Goal: Task Accomplishment & Management: Manage account settings

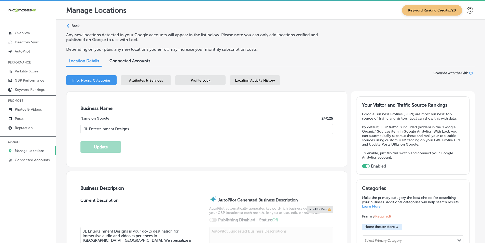
select select "US"
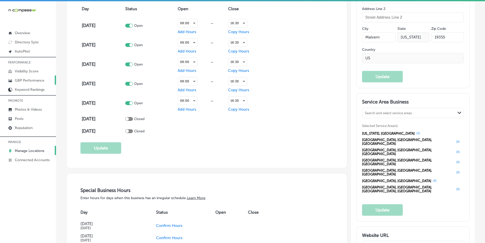
click at [24, 80] on p "GBP Performance" at bounding box center [30, 80] width 30 height 4
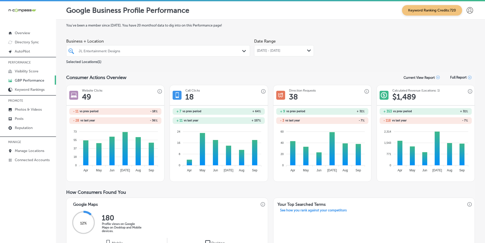
click at [307, 49] on div "Path Created with Sketch." at bounding box center [309, 51] width 4 height 4
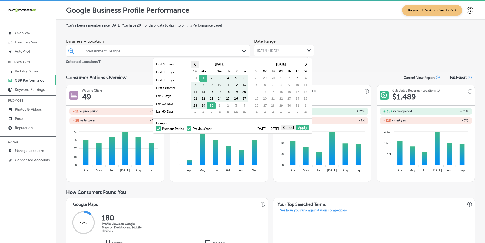
click at [196, 65] on span at bounding box center [195, 64] width 3 height 3
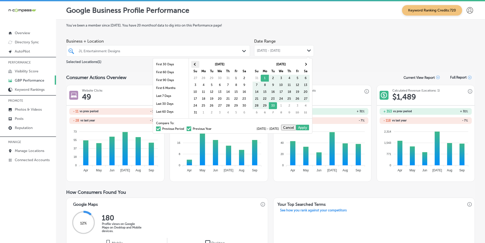
click at [196, 65] on span at bounding box center [195, 64] width 3 height 3
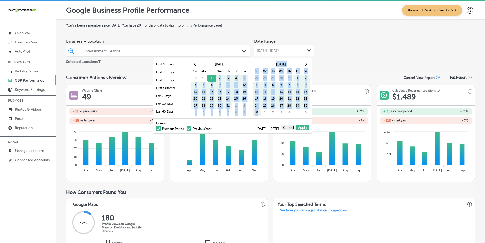
drag, startPoint x: 212, startPoint y: 77, endPoint x: 260, endPoint y: 113, distance: 59.6
click at [306, 63] on span at bounding box center [305, 64] width 3 height 3
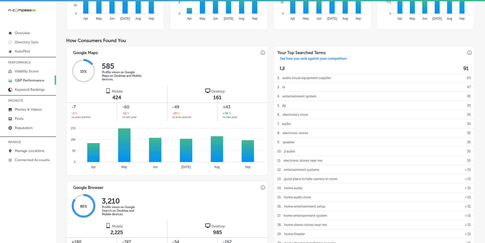
scroll to position [153, 0]
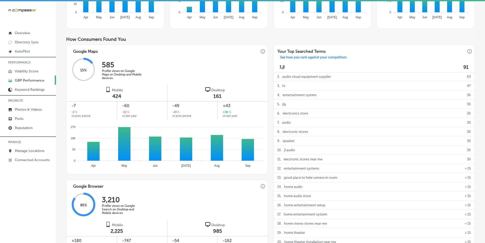
click at [209, 63] on div "15 % 585 Profile views on Google Maps on Desktop and Mobile devices." at bounding box center [168, 70] width 202 height 30
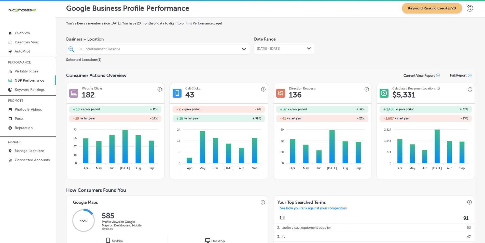
scroll to position [0, 0]
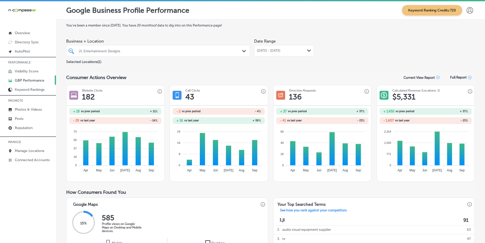
click at [307, 50] on icon "Path Created with Sketch." at bounding box center [309, 50] width 4 height 2
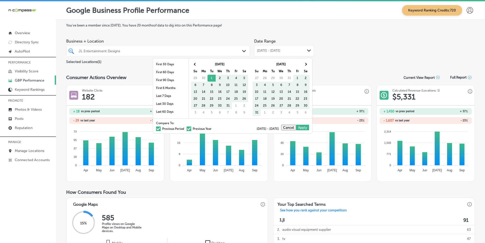
click at [156, 128] on span at bounding box center [158, 128] width 5 height 5
click at [185, 128] on input "Previous Period" at bounding box center [185, 128] width 0 height 0
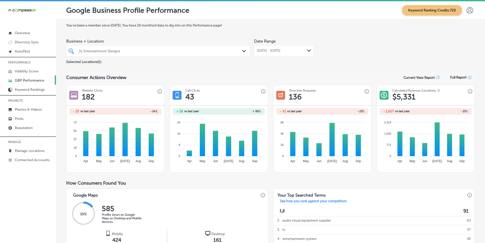
click at [305, 50] on div "Jul 01, 2025 - Sep 30, 2025 Path Created with Sketch." at bounding box center [284, 51] width 54 height 4
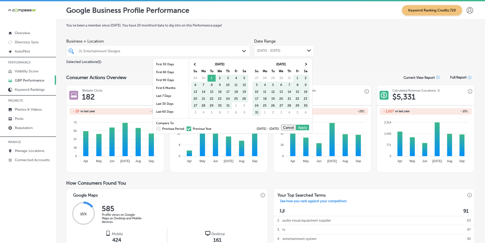
drag, startPoint x: 185, startPoint y: 128, endPoint x: 252, endPoint y: 116, distance: 68.3
click at [187, 128] on span at bounding box center [189, 128] width 5 height 5
click at [213, 128] on input "Previous Year" at bounding box center [213, 128] width 0 height 0
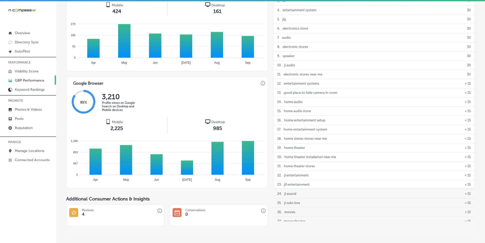
scroll to position [229, 0]
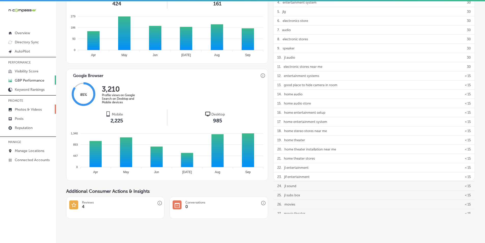
click at [28, 110] on p "Photos & Videos" at bounding box center [28, 109] width 27 height 4
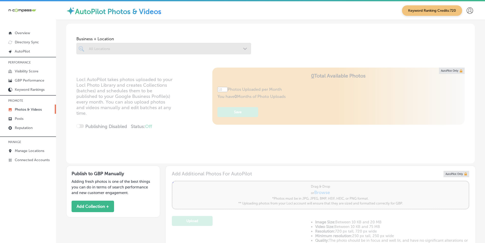
click at [115, 47] on div at bounding box center [163, 48] width 175 height 11
click at [117, 48] on div at bounding box center [163, 48] width 175 height 11
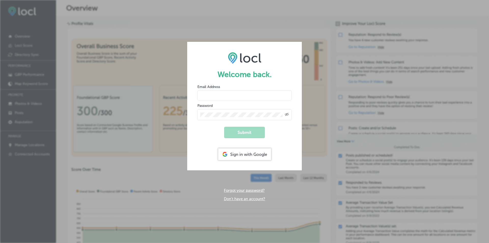
click at [247, 153] on div "Sign in with Google" at bounding box center [244, 154] width 53 height 12
drag, startPoint x: 243, startPoint y: 152, endPoint x: 241, endPoint y: 154, distance: 2.9
click at [243, 153] on div "Sign in with Google" at bounding box center [244, 154] width 53 height 12
click at [240, 154] on div "Sign in with Google" at bounding box center [244, 154] width 53 height 12
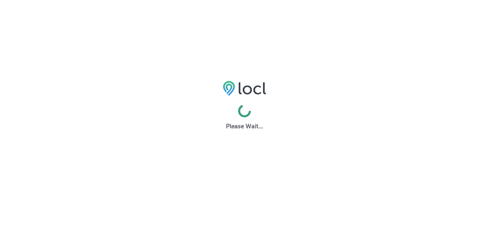
drag, startPoint x: 304, startPoint y: 136, endPoint x: 381, endPoint y: 189, distance: 93.3
click at [381, 189] on div "Please Wait..." at bounding box center [244, 194] width 489 height 243
click at [341, 182] on div "Please Wait..." at bounding box center [244, 194] width 489 height 243
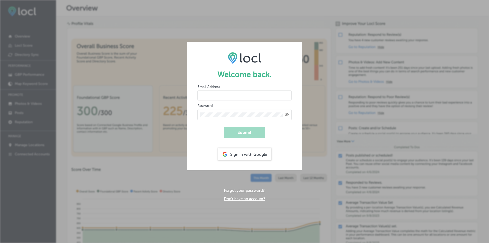
click at [241, 153] on div "Sign in with Google" at bounding box center [244, 154] width 53 height 12
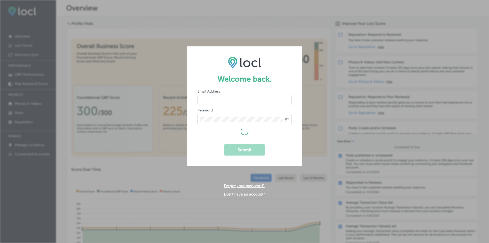
click at [126, 34] on div "Welcome back. Email Address Password Created with Sketch. Submit Forgot your pa…" at bounding box center [244, 121] width 489 height 243
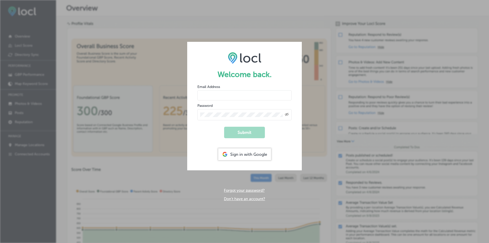
click at [341, 164] on div "Welcome back. Email Address Password Created with Sketch. Submit Sign in with G…" at bounding box center [244, 121] width 489 height 243
click at [249, 153] on div "Sign in with Google" at bounding box center [244, 154] width 53 height 12
click at [248, 151] on div "Sign in with Google" at bounding box center [244, 154] width 53 height 12
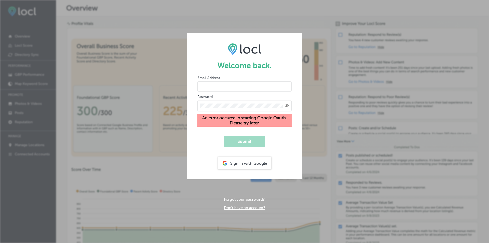
click at [252, 162] on div "Sign in with Google" at bounding box center [244, 163] width 53 height 12
click at [251, 162] on div "Sign in with Google" at bounding box center [244, 163] width 53 height 12
click at [251, 164] on div "Sign in with Google" at bounding box center [244, 163] width 53 height 12
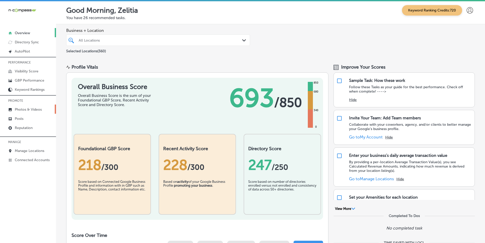
click at [31, 111] on p "Photos & Videos" at bounding box center [28, 109] width 27 height 4
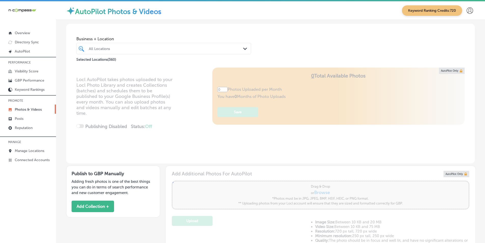
type input "5"
click at [31, 110] on p "Photos & Videos" at bounding box center [28, 109] width 27 height 4
click at [163, 50] on div "All Locations" at bounding box center [166, 48] width 155 height 4
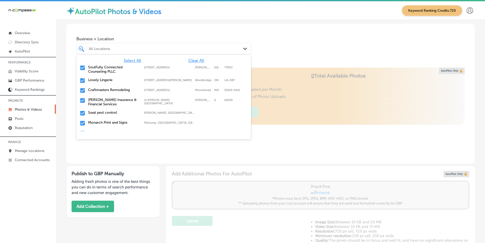
click at [195, 60] on span "Clear All" at bounding box center [197, 60] width 16 height 5
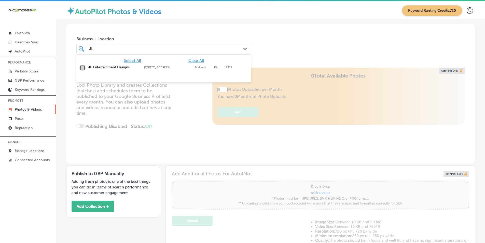
click at [81, 68] on input "checkbox" at bounding box center [83, 68] width 6 height 6
type input "JL"
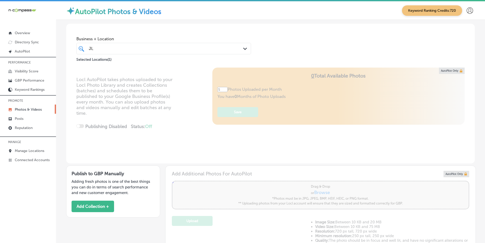
click at [170, 118] on div "Locl AutoPilot takes photos uploaded to your Locl Photo Library and creates Col…" at bounding box center [270, 116] width 409 height 96
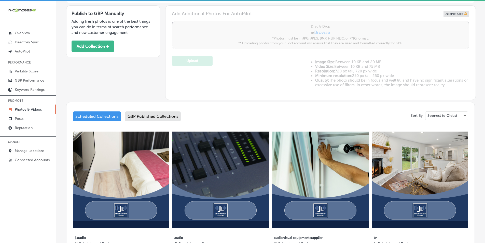
scroll to position [153, 0]
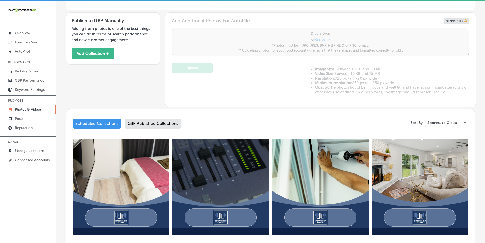
click at [157, 122] on div "GBP Published Collections" at bounding box center [153, 123] width 56 height 10
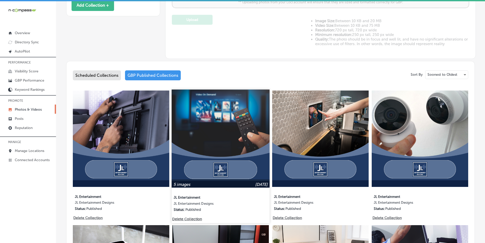
scroll to position [204, 0]
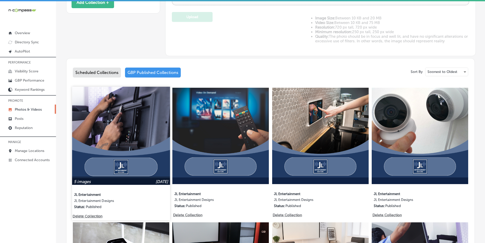
click at [141, 145] on img at bounding box center [121, 136] width 98 height 98
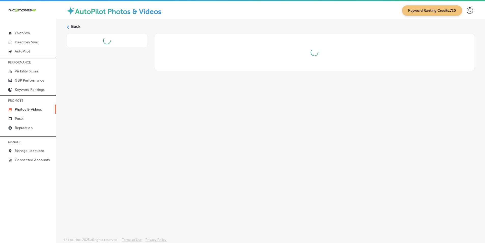
click at [141, 145] on div "Back" at bounding box center [270, 116] width 429 height 193
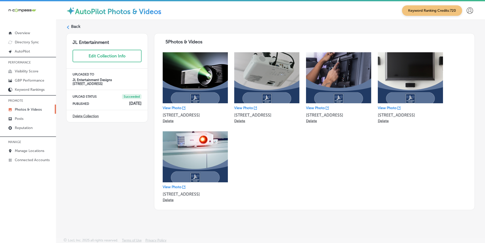
click at [71, 26] on div "Back" at bounding box center [270, 28] width 409 height 9
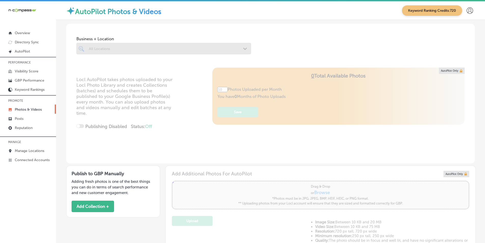
type input "5"
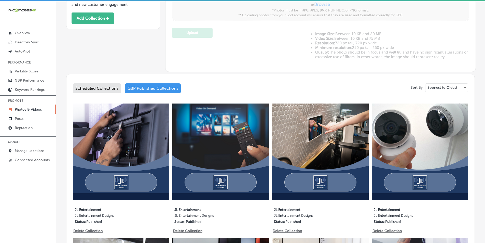
scroll to position [204, 0]
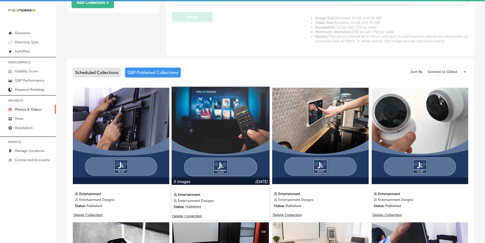
click at [210, 139] on img at bounding box center [221, 136] width 98 height 98
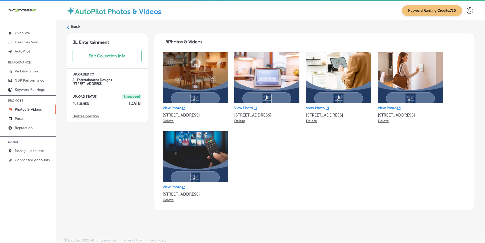
click at [69, 25] on icon at bounding box center [68, 27] width 4 height 4
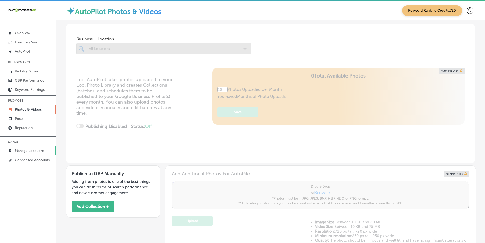
click at [33, 149] on p "Manage Locations" at bounding box center [30, 151] width 30 height 4
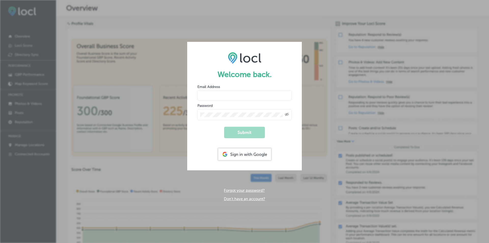
click at [246, 153] on div "Sign in with Google" at bounding box center [244, 154] width 53 height 12
